Goal: Information Seeking & Learning: Check status

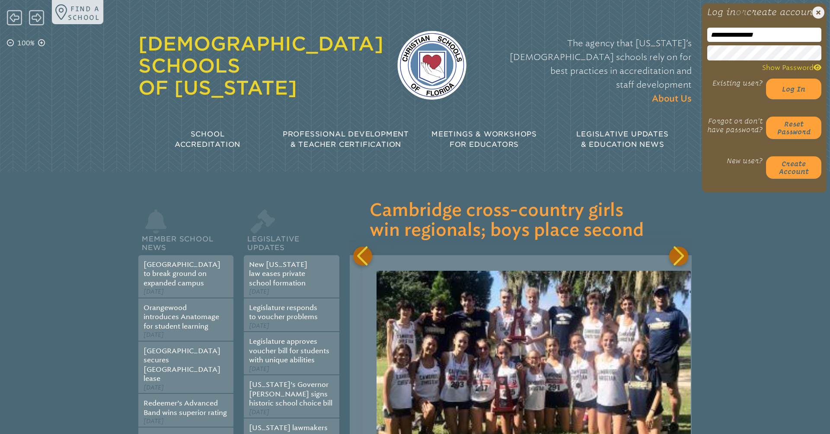
scroll to position [0, 11622]
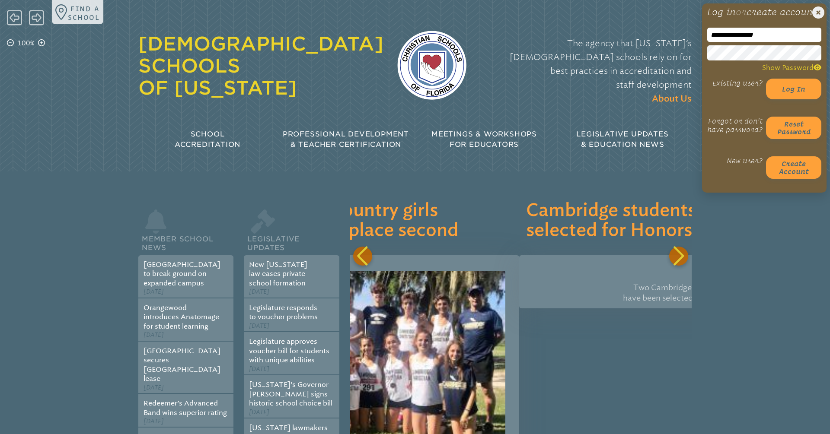
click at [714, 99] on div "Existing user? Log in" at bounding box center [764, 89] width 114 height 21
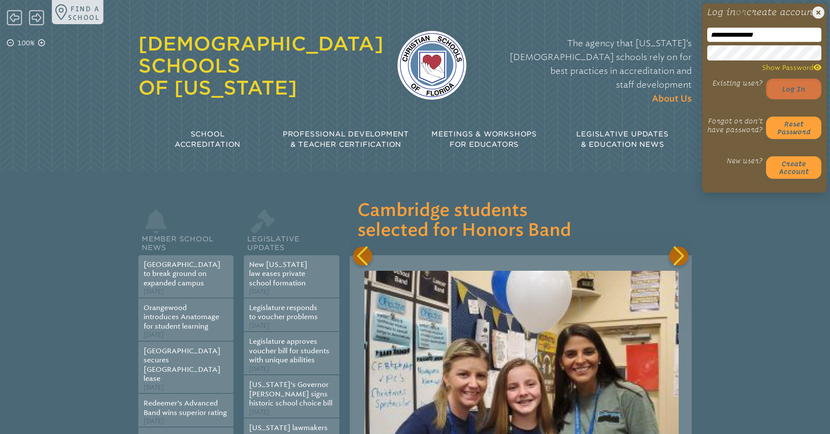
scroll to position [0, 11964]
click at [800, 99] on button "Log in" at bounding box center [793, 89] width 55 height 21
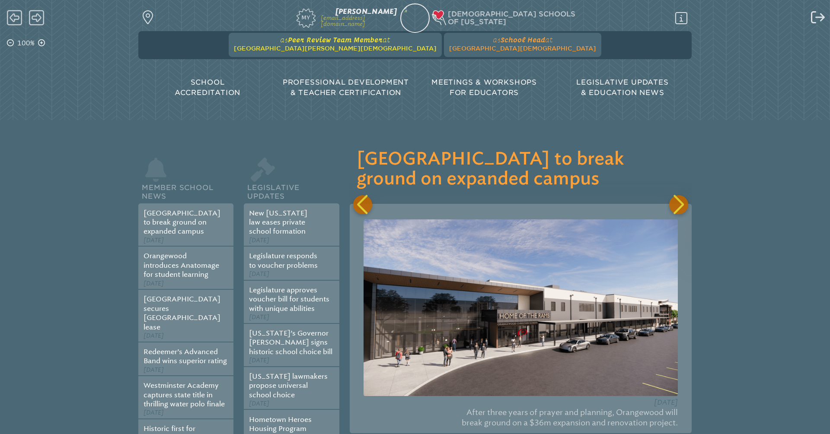
click at [372, 38] on span "Peer Review Team Member" at bounding box center [335, 40] width 95 height 8
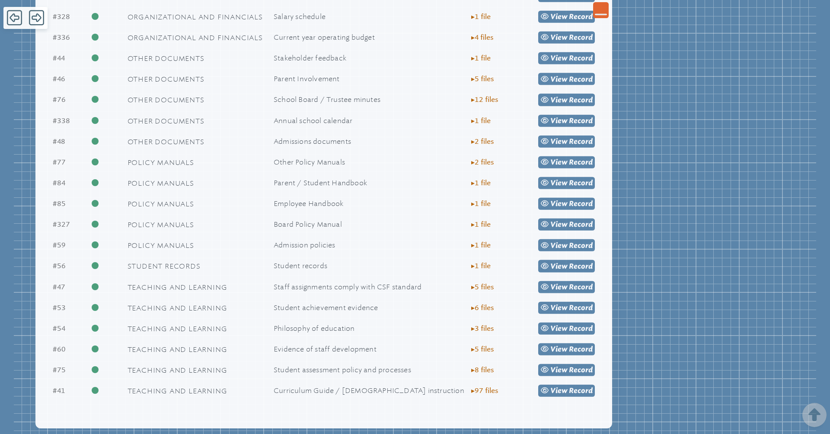
scroll to position [1117, 0]
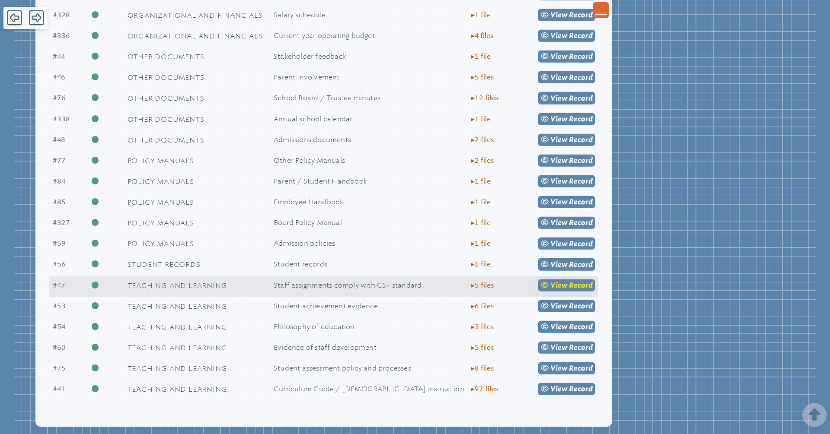
click at [568, 291] on link "view Record" at bounding box center [566, 285] width 57 height 12
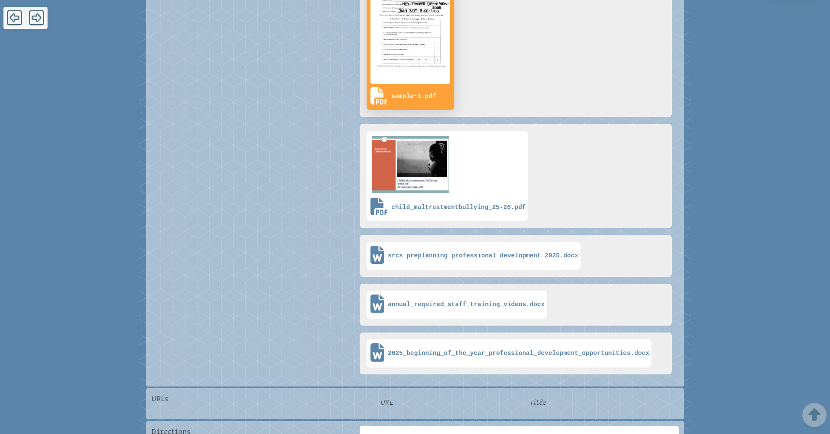
scroll to position [310, 0]
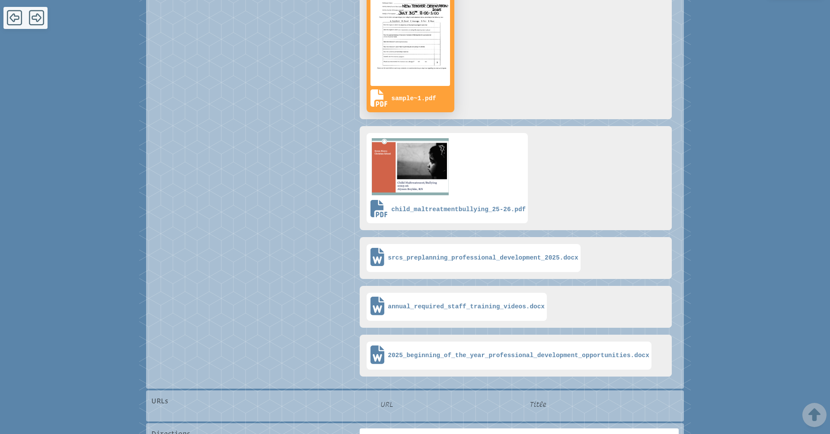
click at [423, 44] on img at bounding box center [410, 34] width 83 height 107
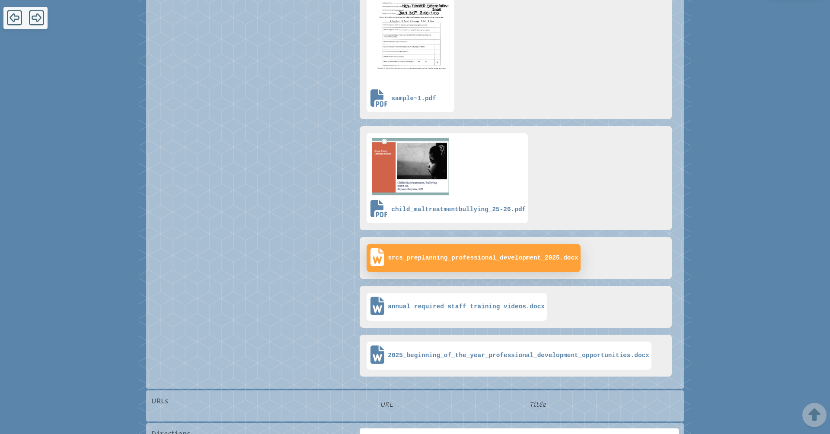
click at [513, 267] on span "srcs_preplanning_professional_development_2025.docx" at bounding box center [473, 258] width 209 height 24
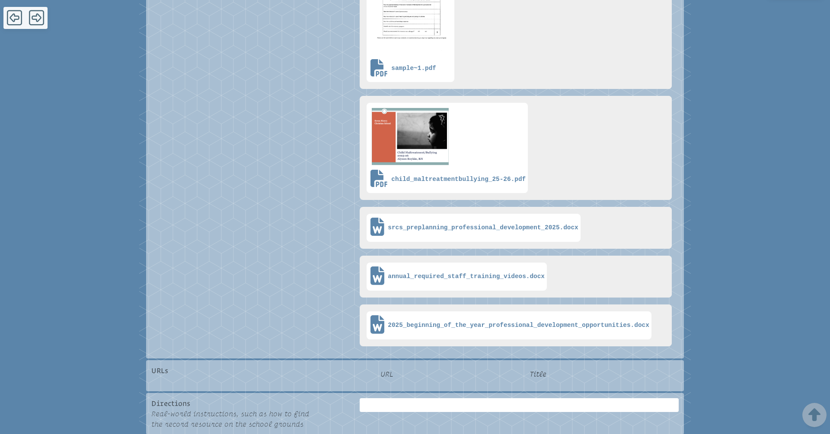
scroll to position [0, 0]
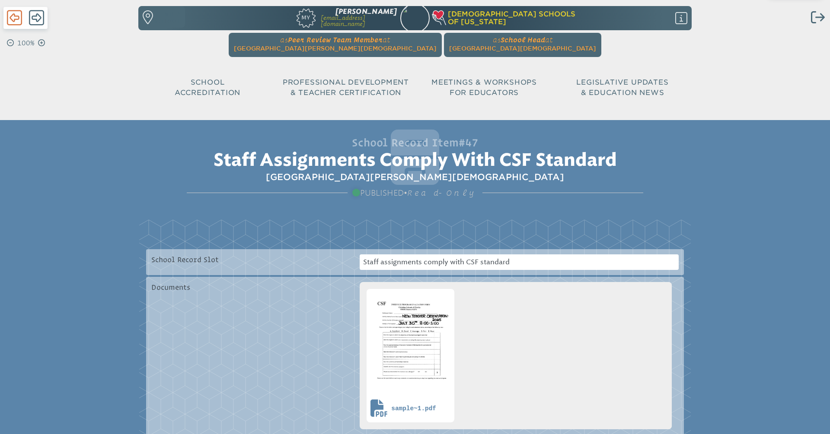
click at [16, 17] on icon at bounding box center [14, 17] width 15 height 17
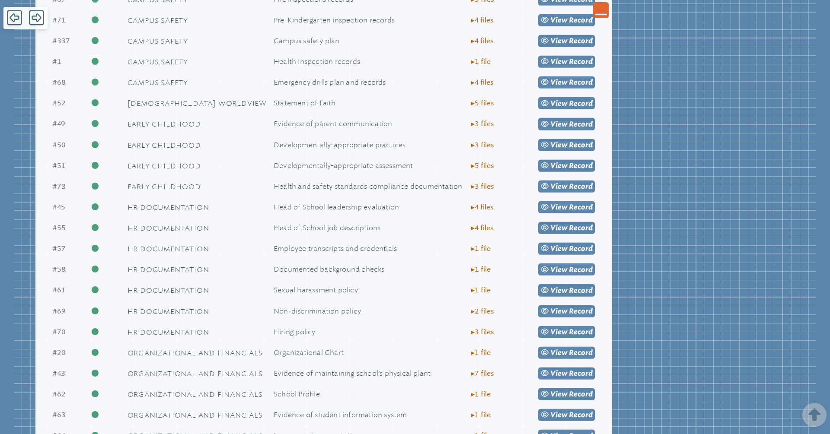
scroll to position [586, 0]
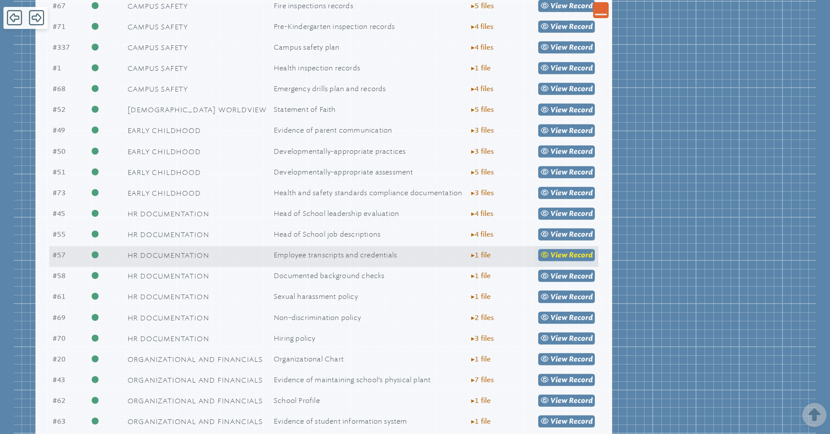
click at [556, 259] on span "view" at bounding box center [558, 255] width 17 height 8
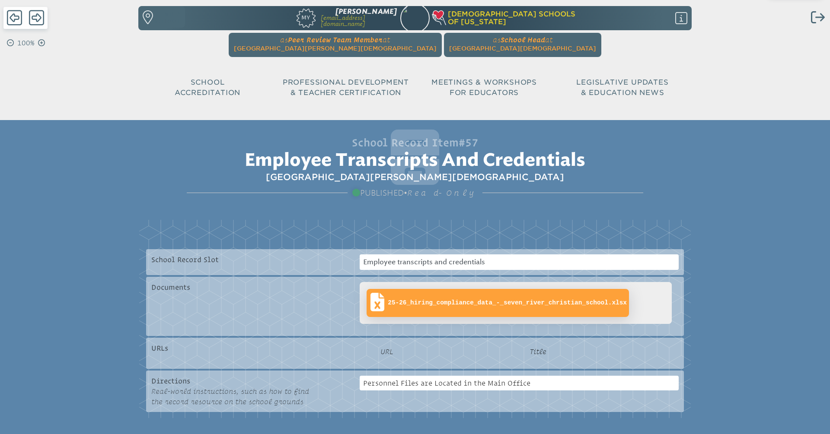
click at [432, 305] on span "25-26_hiring_compliance_data_-_seven_river_christian_school.xlsx" at bounding box center [507, 302] width 239 height 7
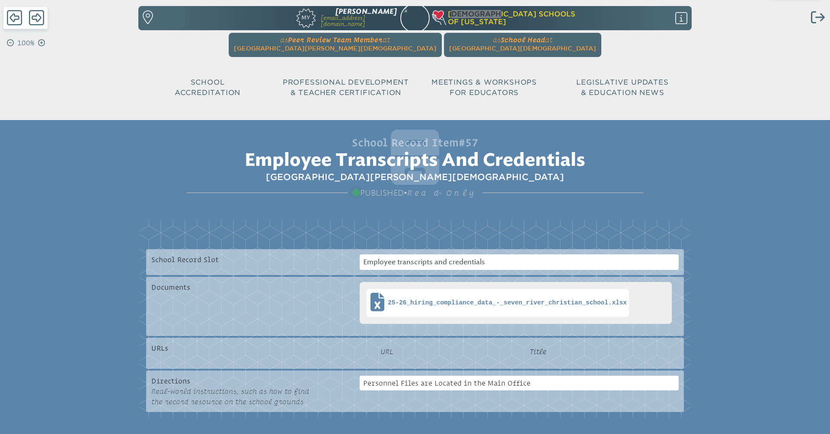
click at [646, 2] on div "Find a school Inservice Record My Dustin Bowlin dbowlin@lwcs.org Christian Scho…" at bounding box center [414, 30] width 553 height 60
click at [15, 15] on icon at bounding box center [14, 17] width 15 height 17
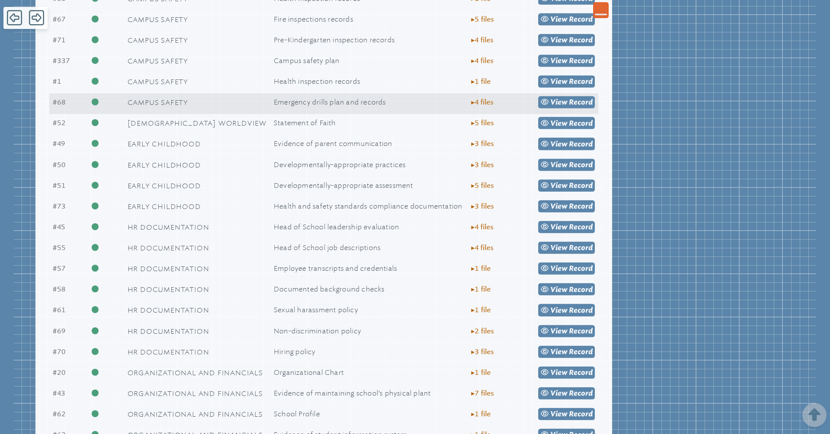
scroll to position [575, 0]
